Goal: Transaction & Acquisition: Purchase product/service

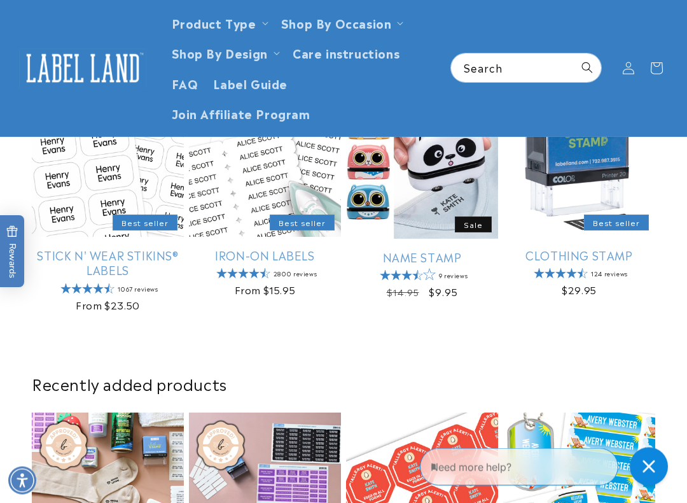
scroll to position [370, 0]
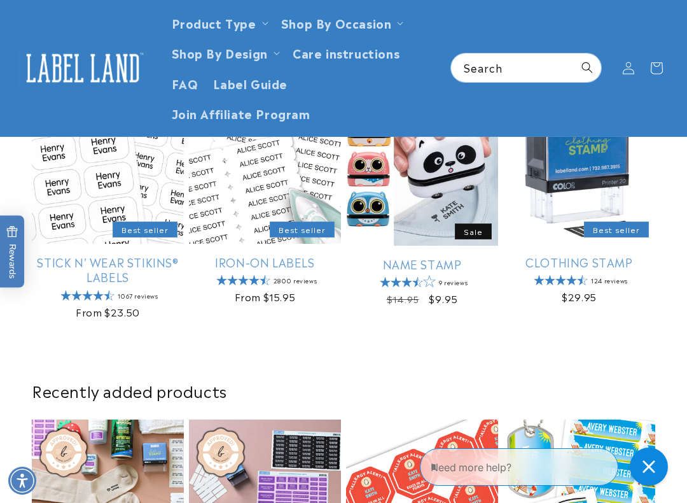
click at [619, 258] on link "Clothing Stamp" at bounding box center [579, 262] width 152 height 15
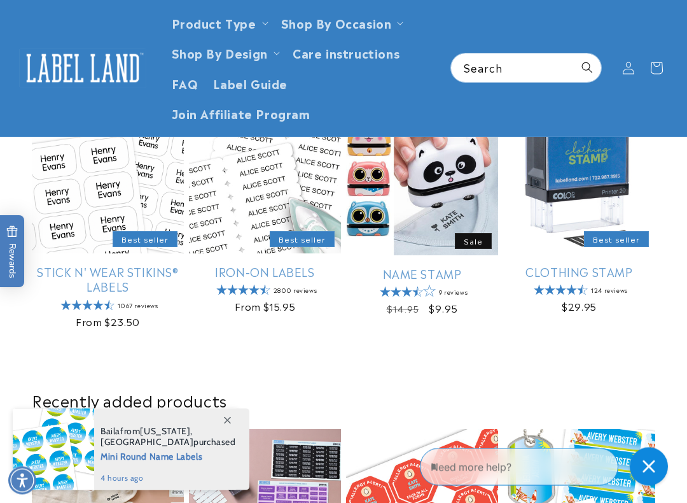
scroll to position [360, 0]
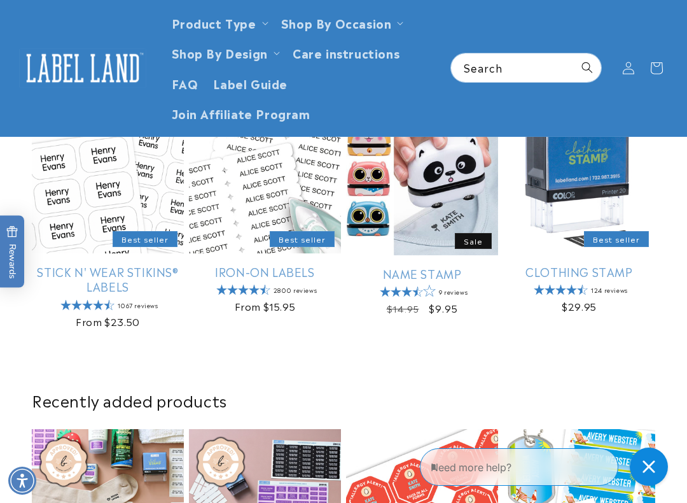
click at [99, 283] on link "Stick N' Wear Stikins® Labels" at bounding box center [108, 279] width 152 height 30
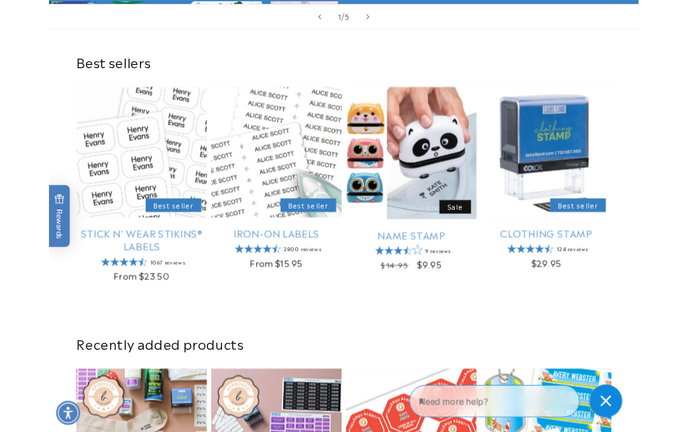
scroll to position [396, 0]
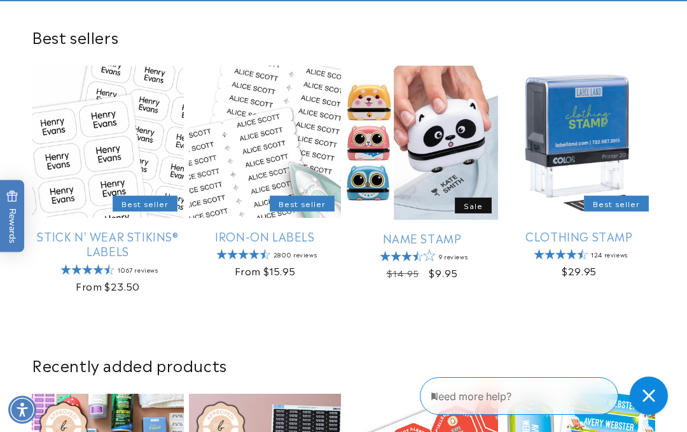
click at [278, 234] on link "Iron-On Labels" at bounding box center [265, 235] width 152 height 15
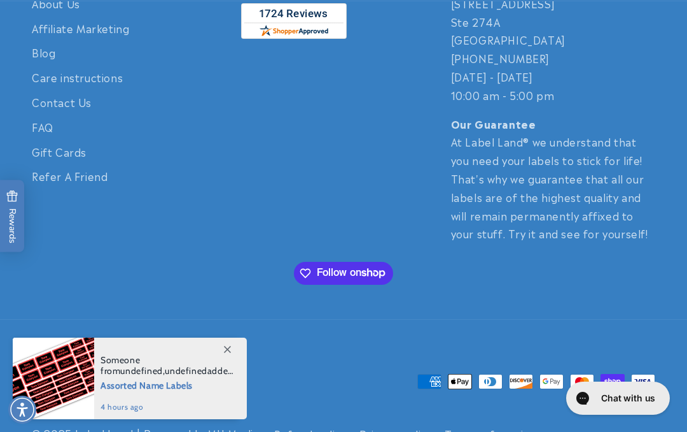
scroll to position [2853, 0]
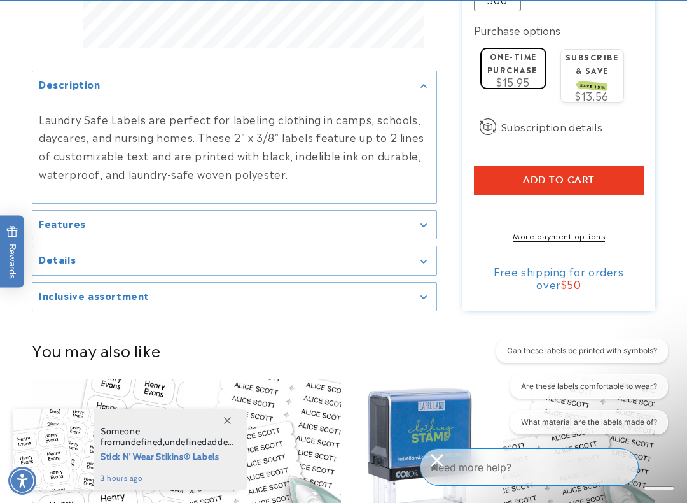
scroll to position [816, 0]
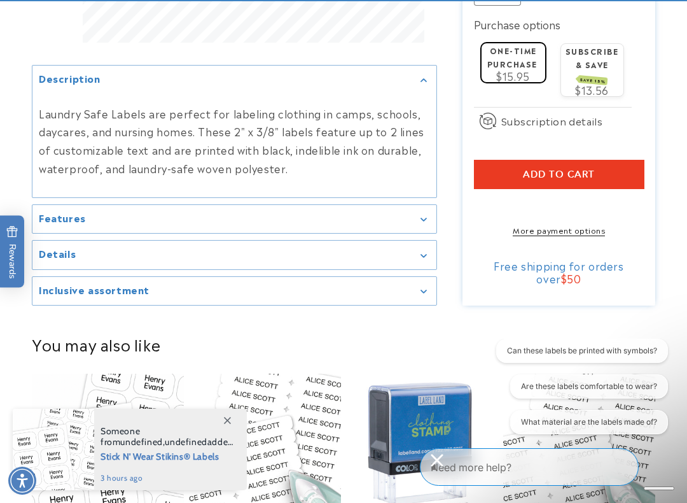
click at [406, 260] on div "Details" at bounding box center [234, 255] width 391 height 10
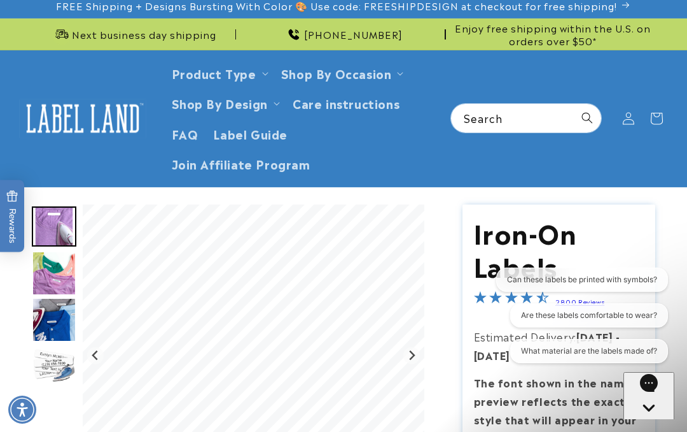
scroll to position [6, 0]
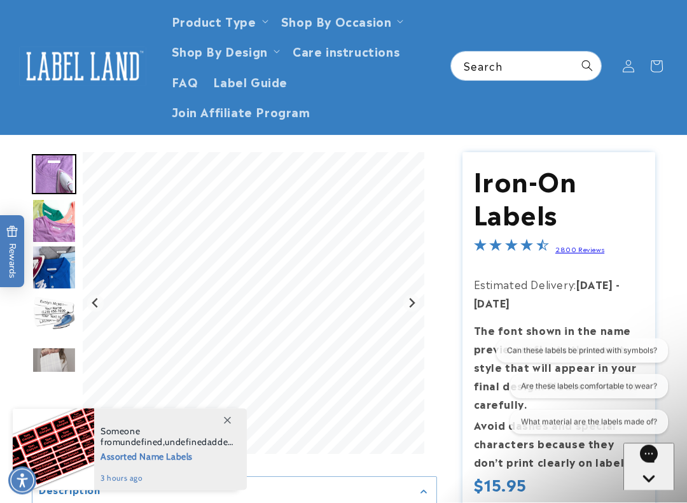
click at [596, 249] on link "2800 Reviews" at bounding box center [580, 249] width 49 height 9
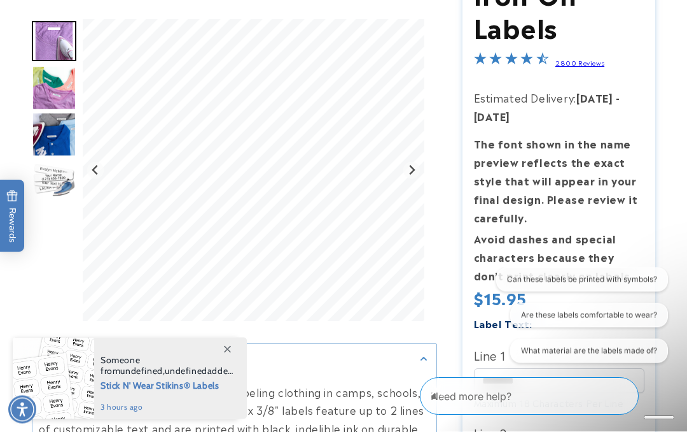
scroll to position [24, 0]
